Goal: Task Accomplishment & Management: Use online tool/utility

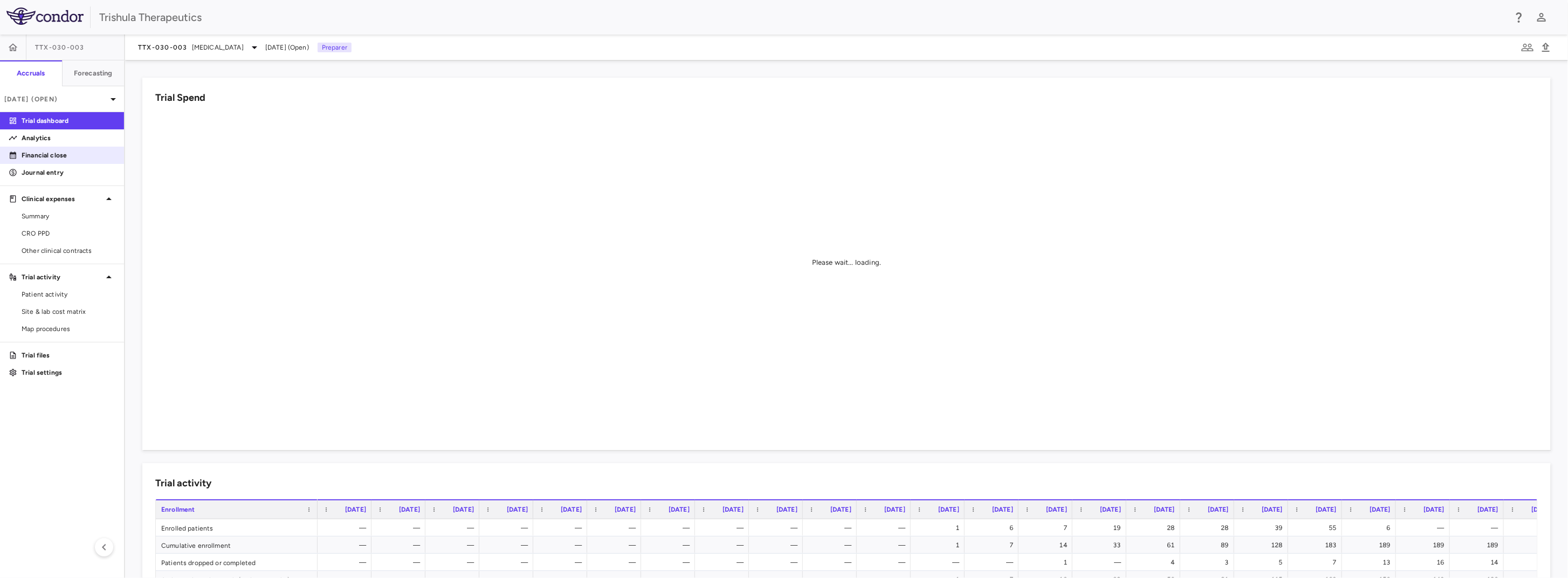
click at [66, 157] on p "Financial close" at bounding box center [69, 155] width 94 height 10
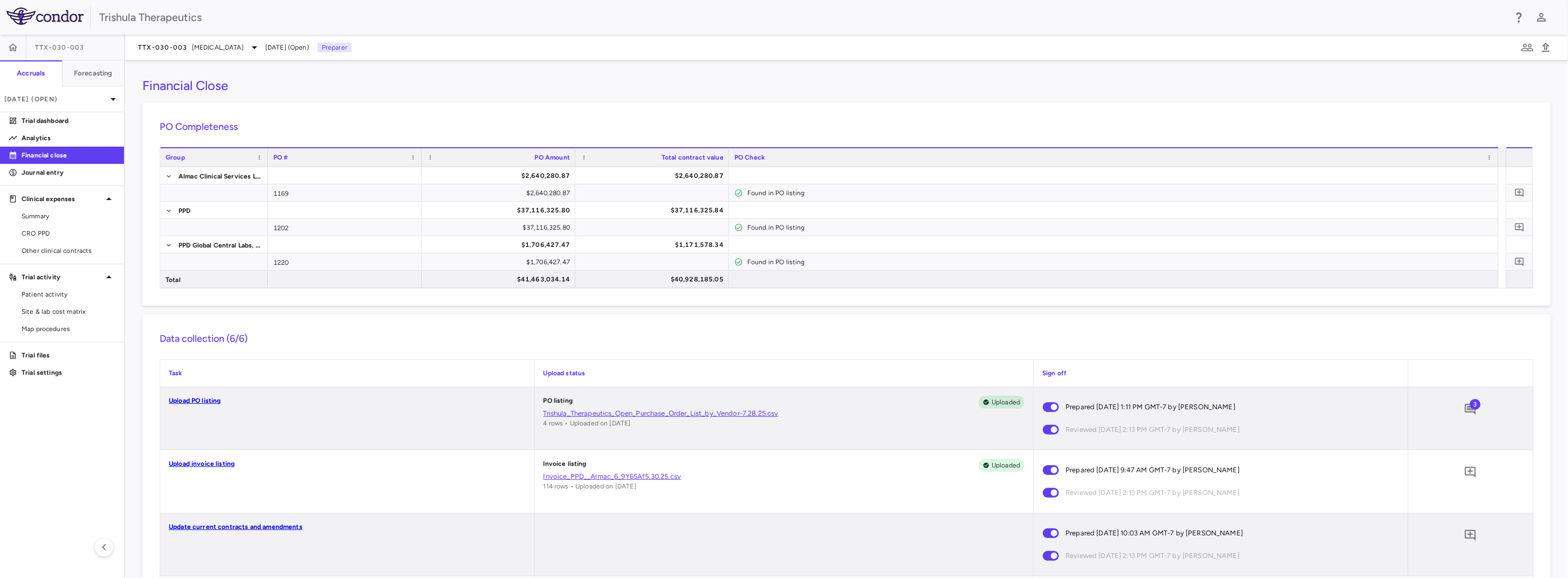
click at [218, 468] on p "Upload invoice listing" at bounding box center [347, 463] width 357 height 10
click at [222, 462] on link "Upload invoice listing" at bounding box center [202, 464] width 66 height 8
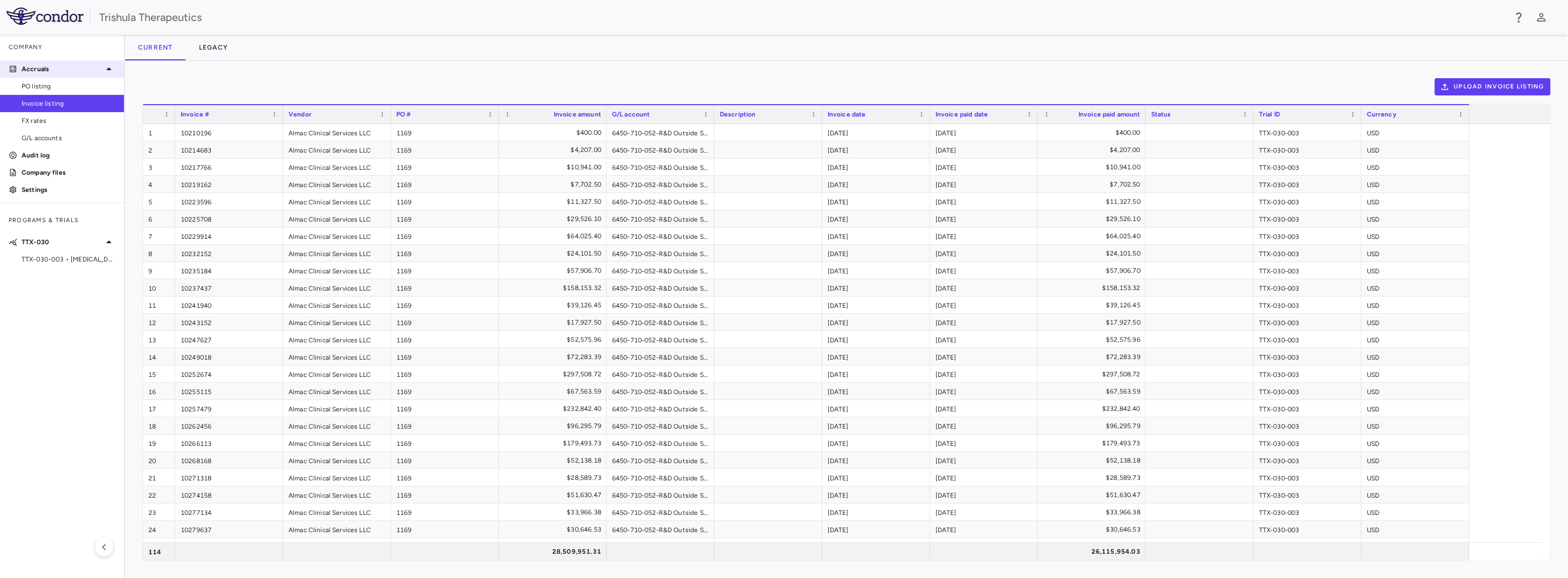
click at [78, 73] on p "Accruals" at bounding box center [62, 69] width 81 height 10
click at [109, 69] on icon at bounding box center [109, 69] width 5 height 2
click at [19, 58] on div "Company" at bounding box center [62, 48] width 124 height 26
click at [83, 256] on span "TTX-030-003 • [MEDICAL_DATA]" at bounding box center [69, 259] width 94 height 10
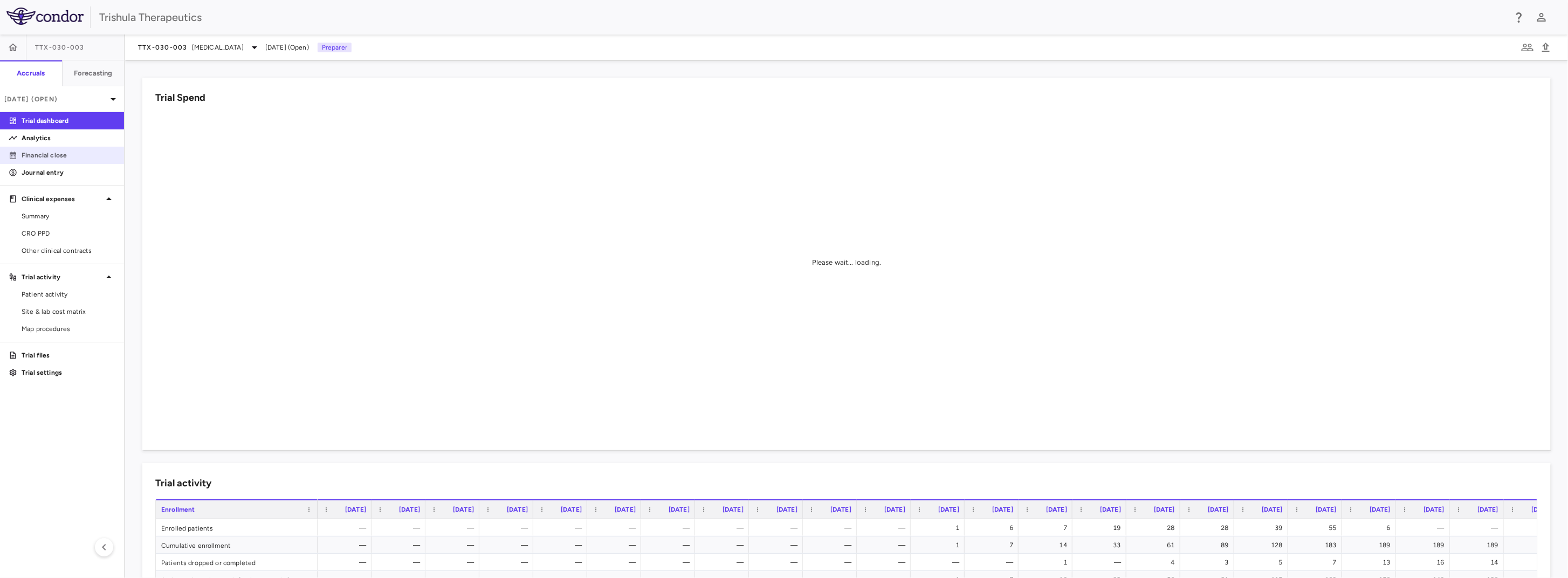
click at [60, 153] on p "Financial close" at bounding box center [69, 155] width 94 height 10
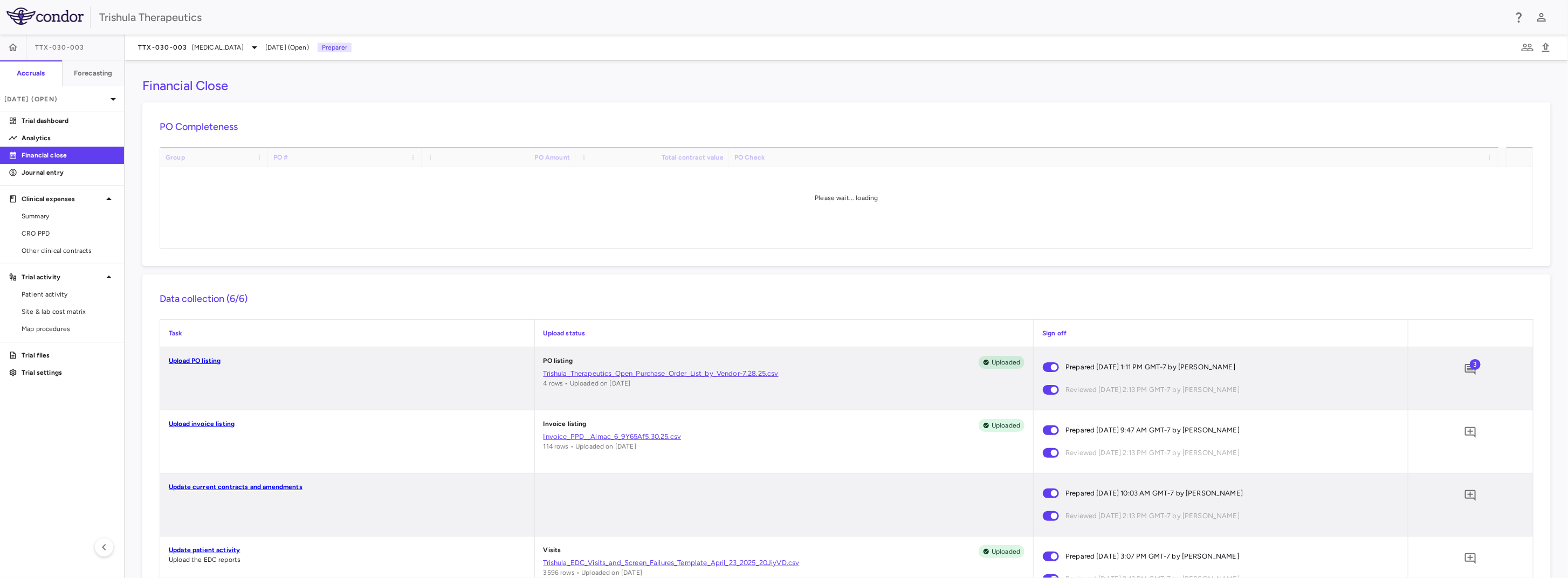
click at [215, 426] on link "Upload invoice listing" at bounding box center [202, 424] width 66 height 8
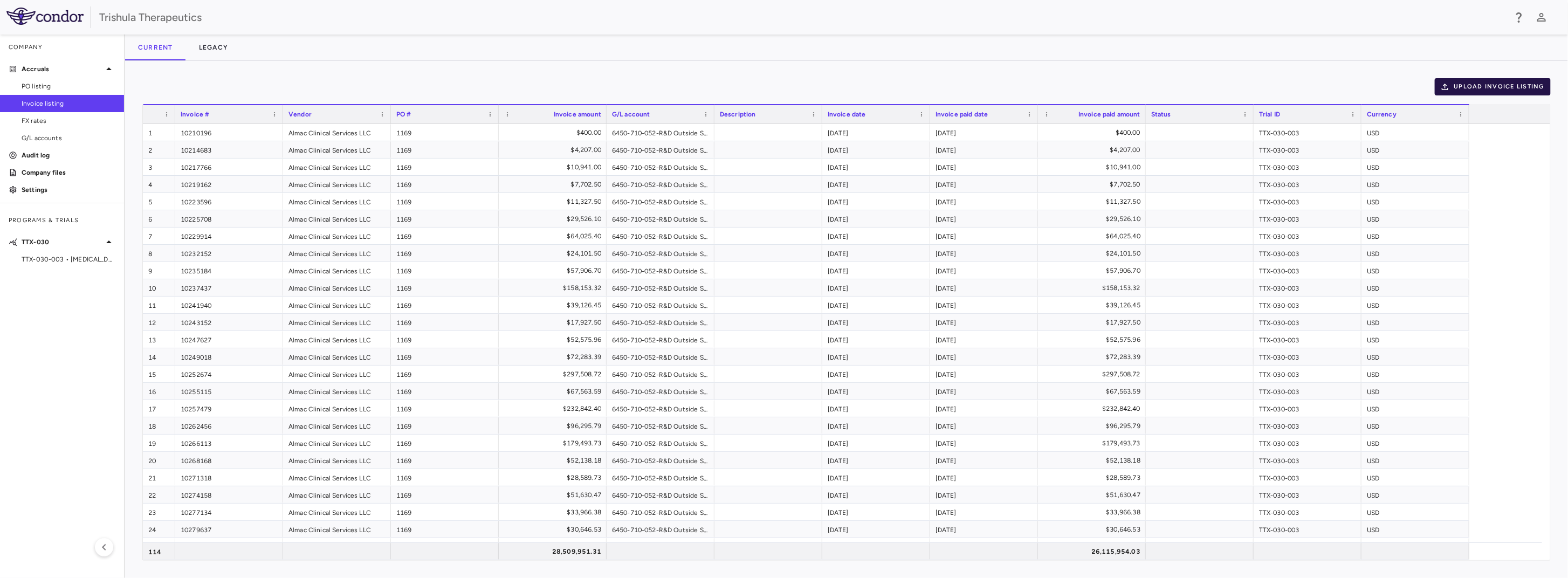
click at [1522, 85] on button "Upload invoice listing" at bounding box center [1493, 86] width 117 height 17
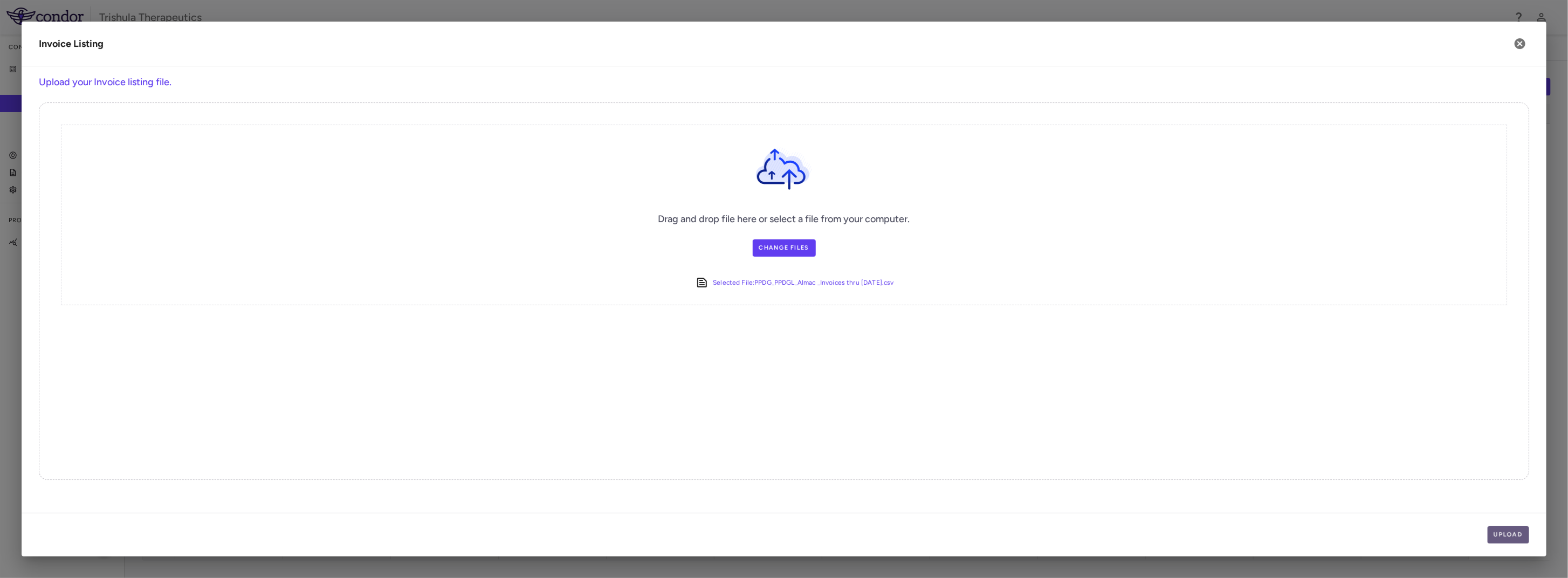
click at [1501, 527] on button "Upload" at bounding box center [1509, 535] width 42 height 17
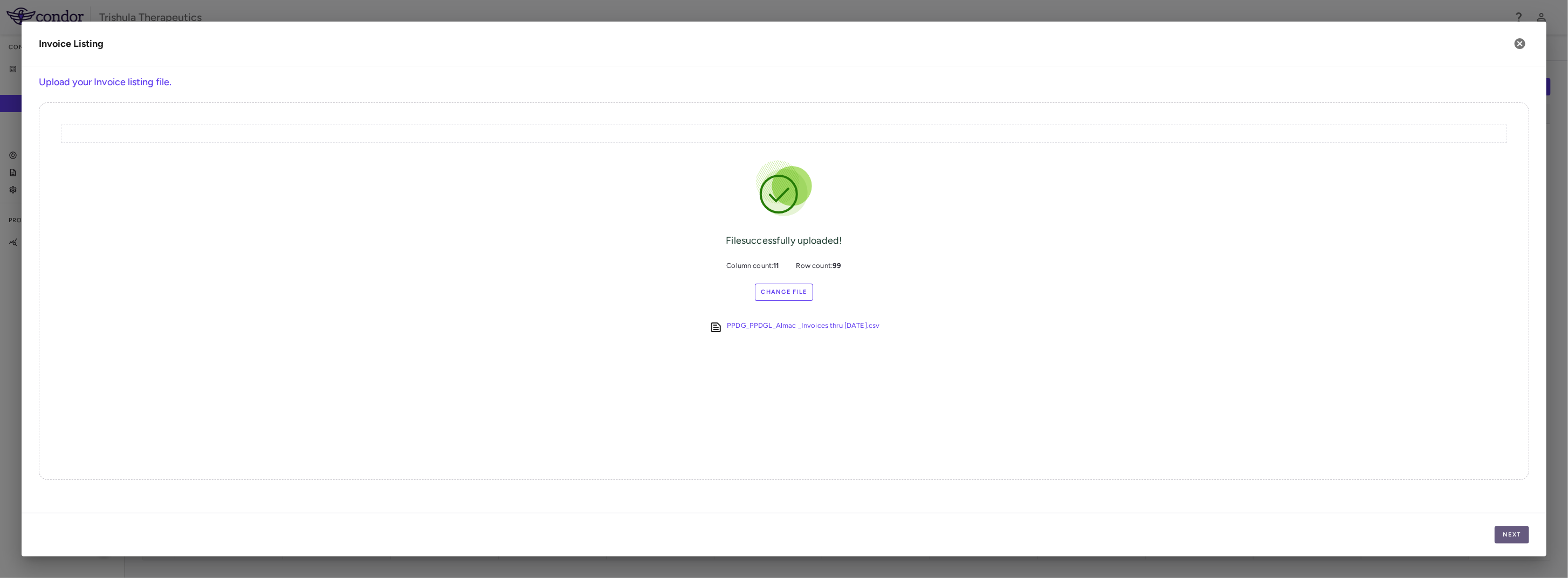
click at [1521, 539] on button "Next" at bounding box center [1512, 535] width 35 height 17
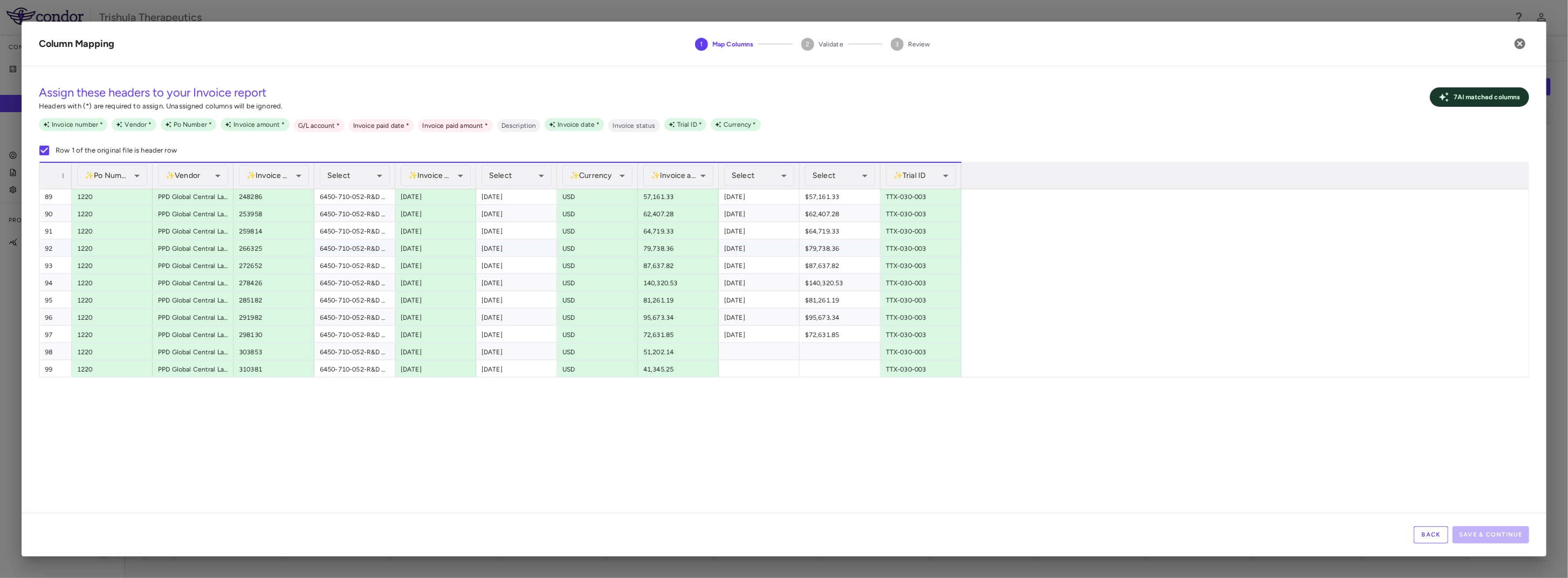
scroll to position [1384, 0]
click at [351, 172] on body "Skip to sidebar Skip to main content Trishula Therapeutics Company Accruals PO …" at bounding box center [784, 289] width 1568 height 578
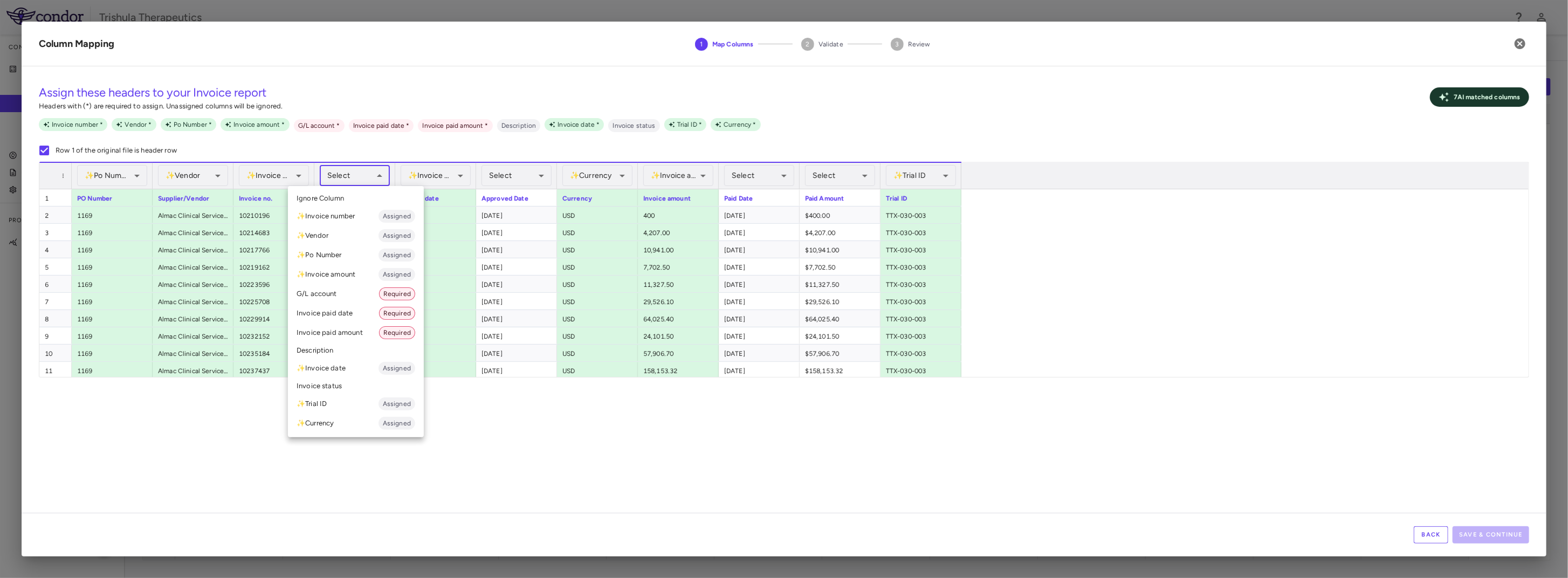
click at [337, 290] on li "G/L account Required" at bounding box center [356, 293] width 136 height 19
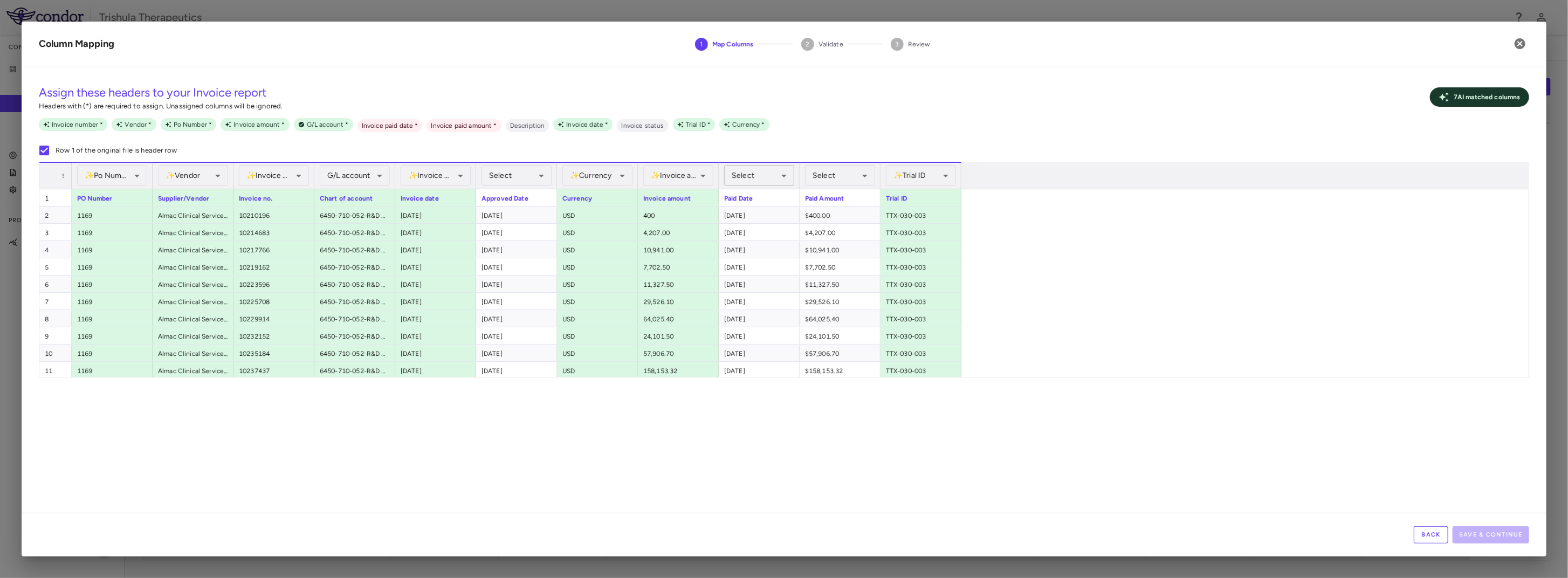
click at [750, 174] on body "Skip to sidebar Skip to main content Trishula Therapeutics Company Accruals PO …" at bounding box center [784, 289] width 1568 height 578
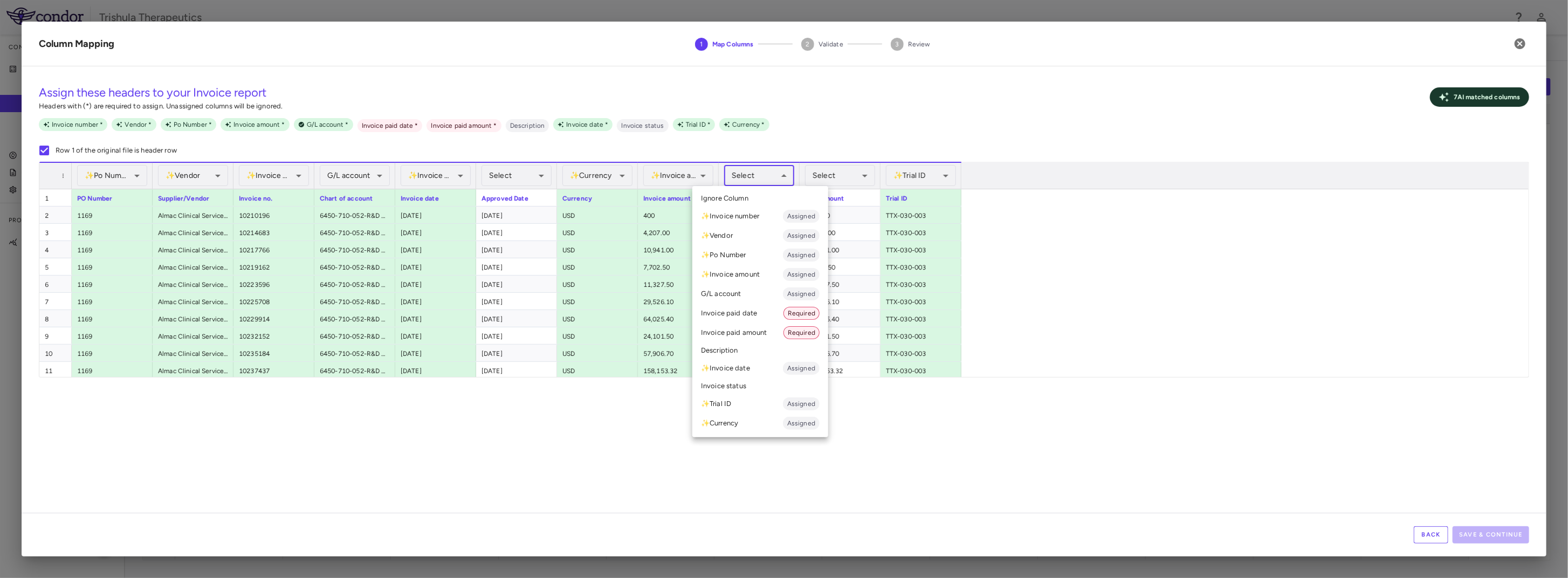
click at [764, 318] on li "Invoice paid date Required" at bounding box center [760, 313] width 136 height 19
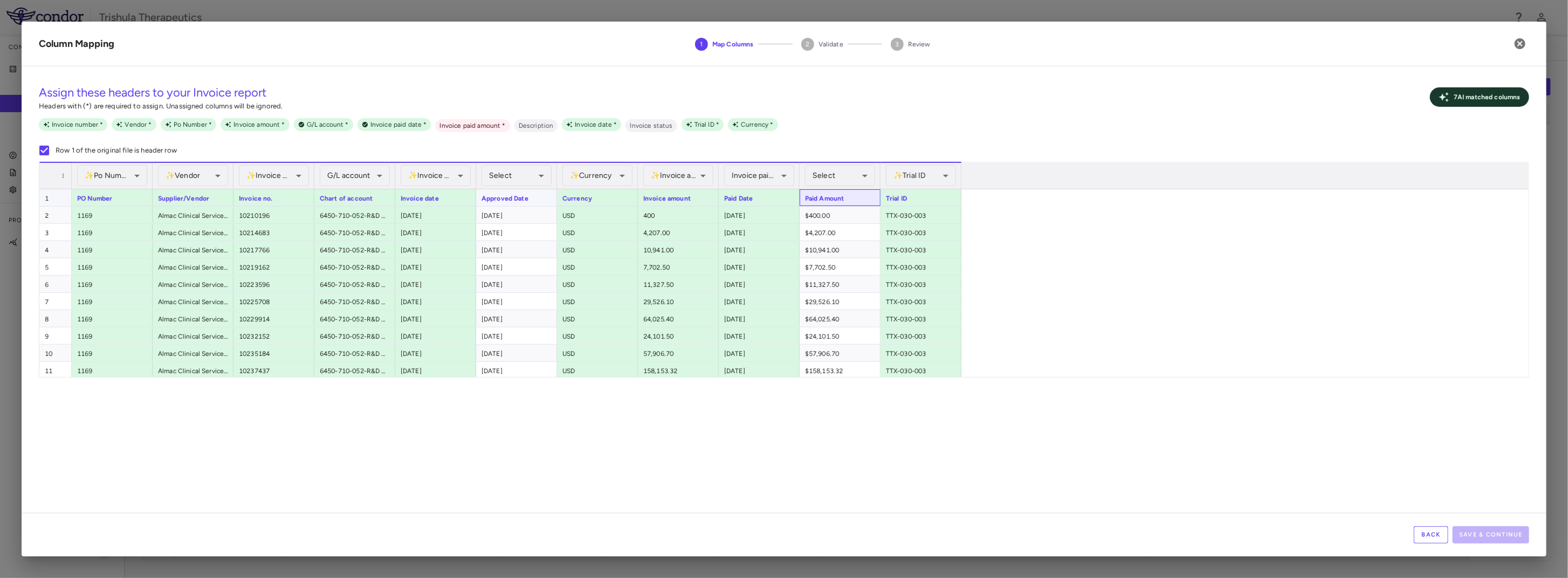
click at [855, 194] on div "Paid Amount" at bounding box center [840, 198] width 81 height 17
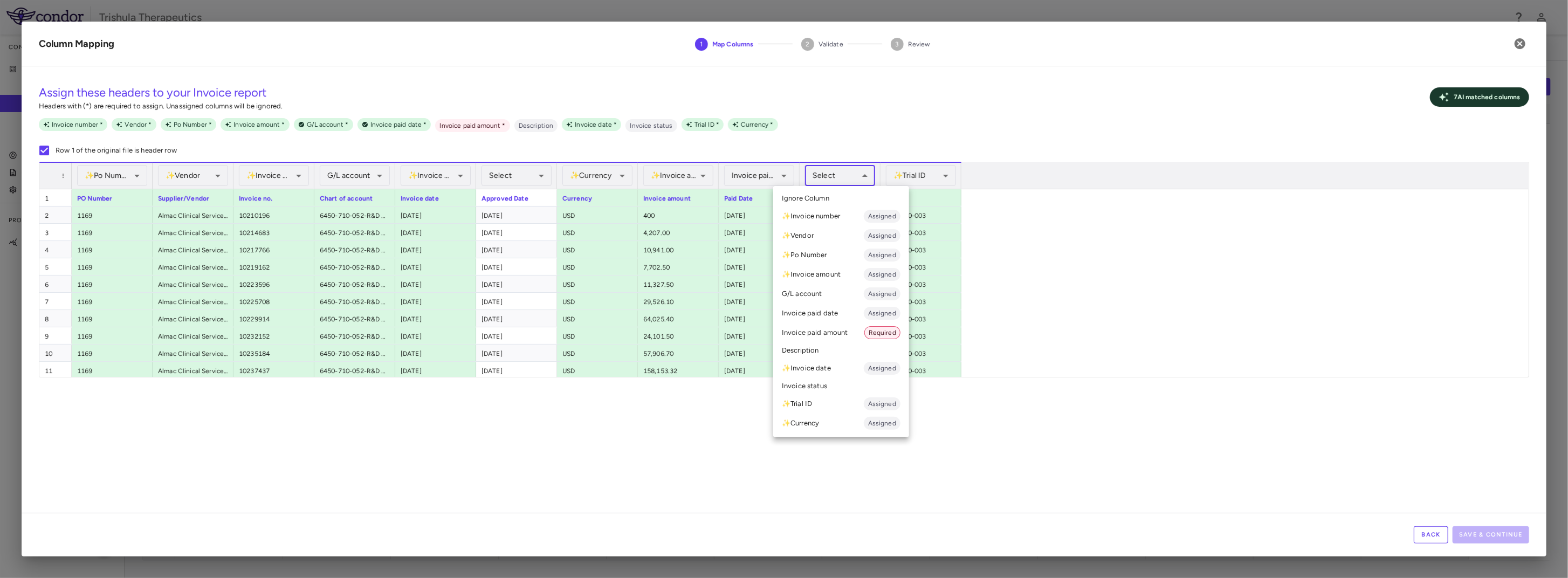
click at [855, 177] on body "Skip to sidebar Skip to main content Trishula Therapeutics Company Accruals PO …" at bounding box center [784, 289] width 1568 height 578
click at [836, 334] on li "Invoice paid amount Required" at bounding box center [842, 332] width 136 height 19
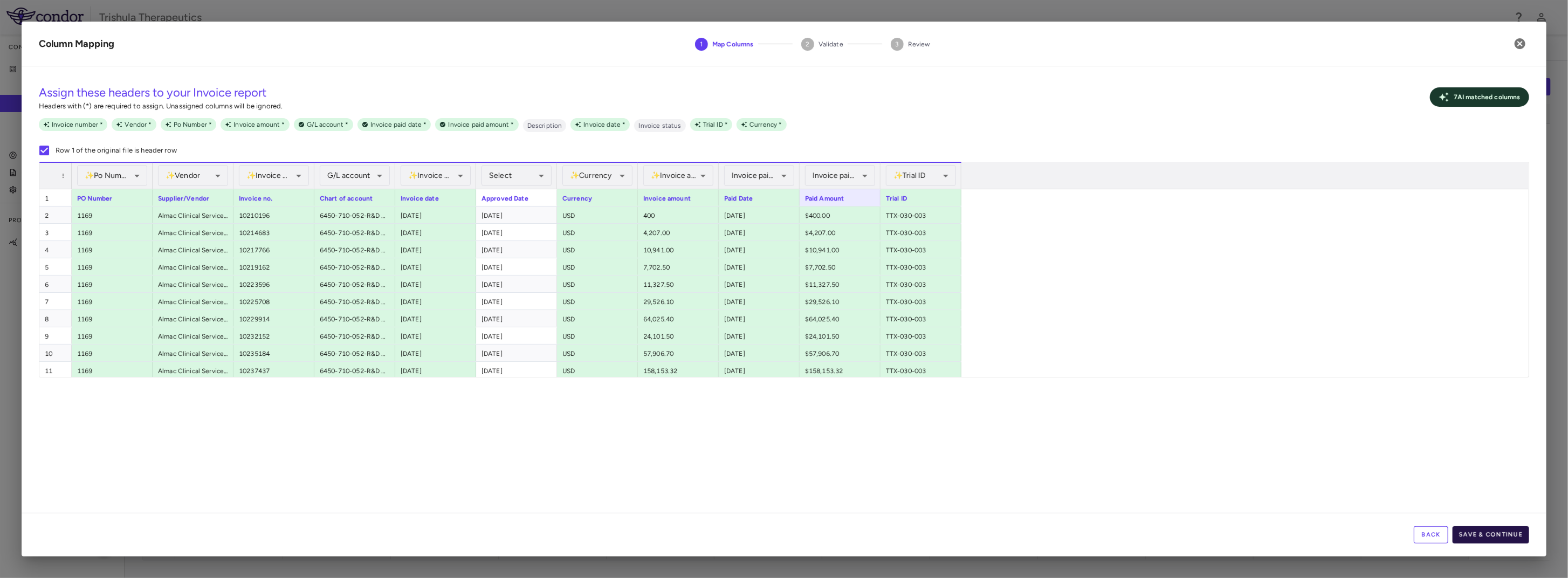
click at [1481, 538] on button "Save & Continue" at bounding box center [1491, 535] width 76 height 17
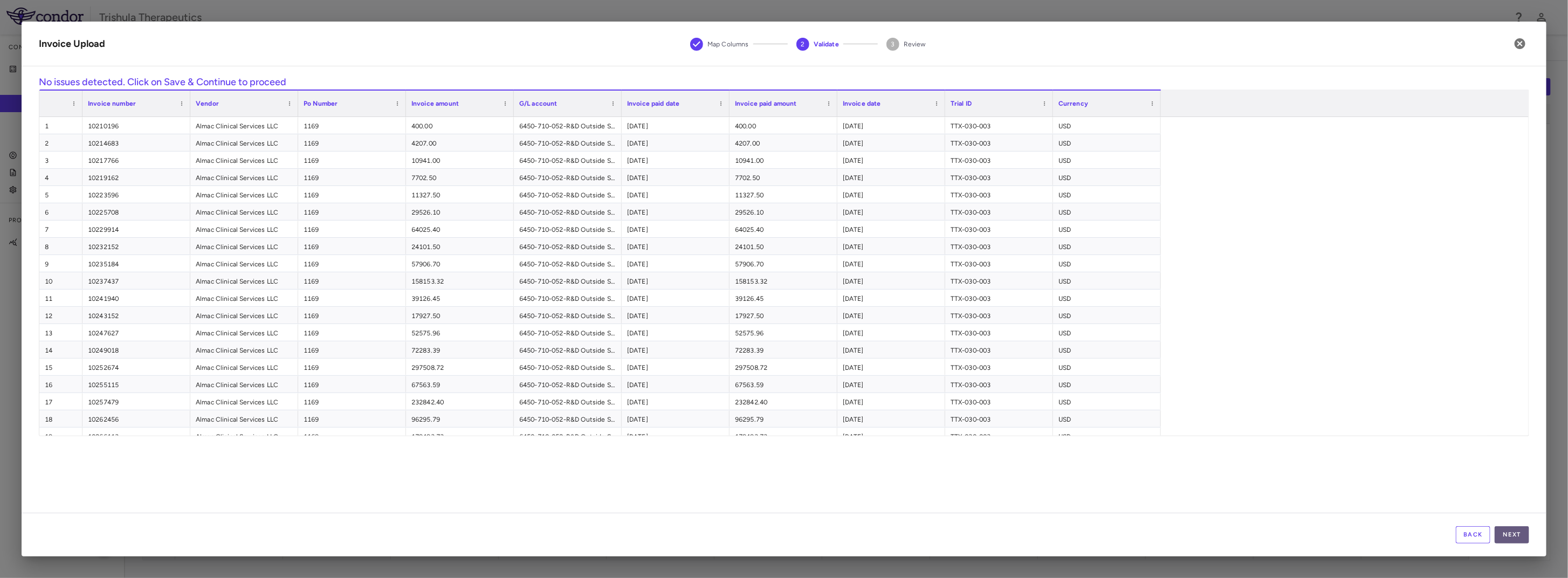
click at [1512, 533] on button "Next" at bounding box center [1512, 535] width 35 height 17
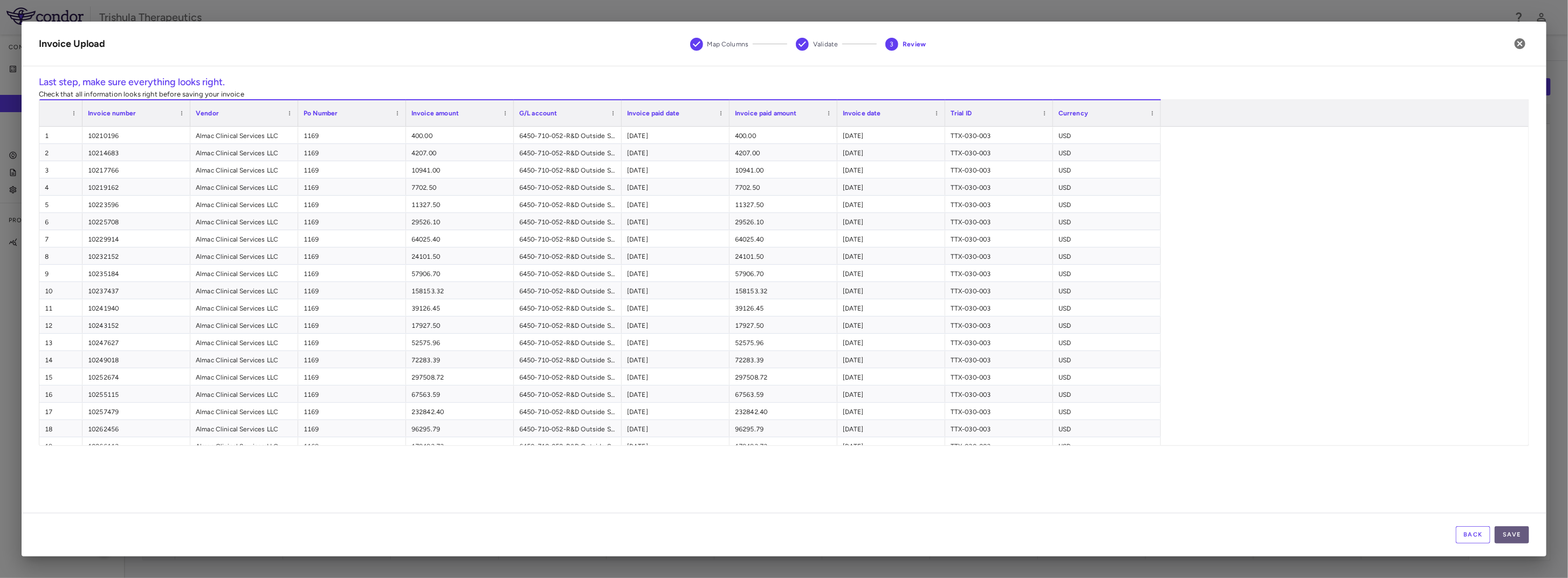
click at [1518, 538] on button "Save" at bounding box center [1512, 535] width 35 height 17
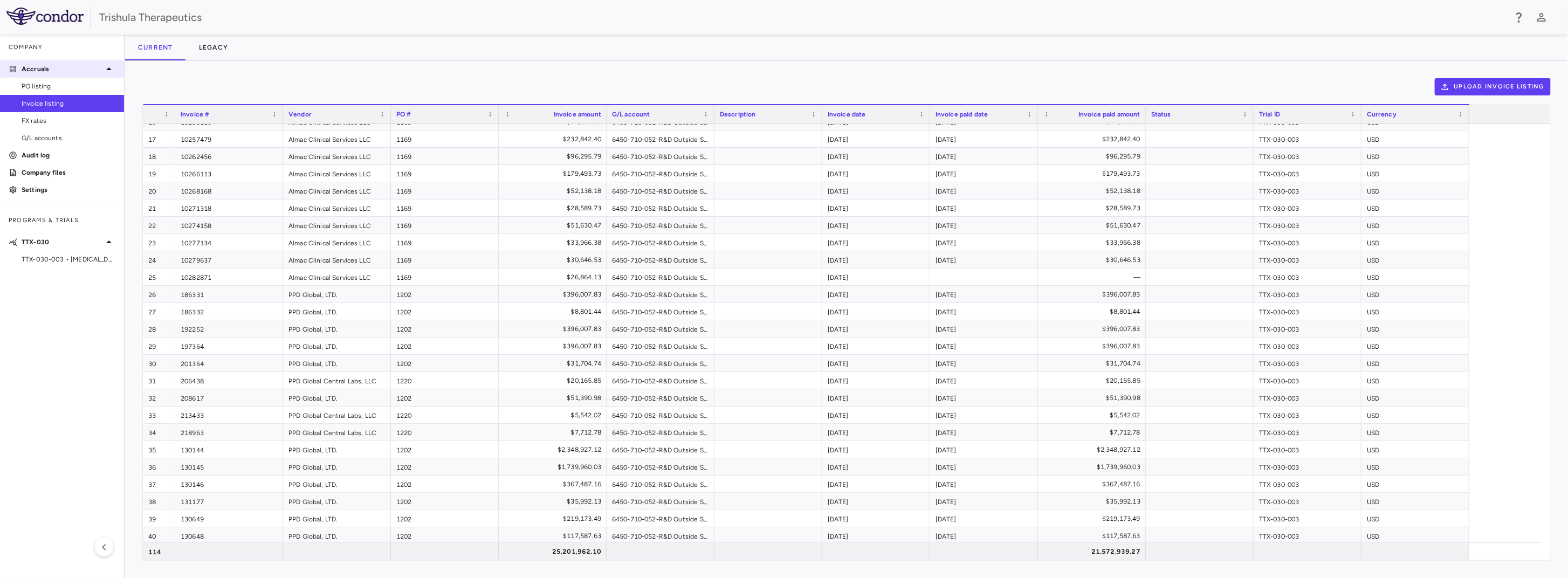
click at [99, 73] on p "Accruals" at bounding box center [62, 69] width 81 height 10
click at [50, 46] on div "Company" at bounding box center [62, 48] width 124 height 26
click at [89, 256] on span "TTX-030-003 • [MEDICAL_DATA]" at bounding box center [69, 259] width 94 height 10
